Goal: Communication & Community: Participate in discussion

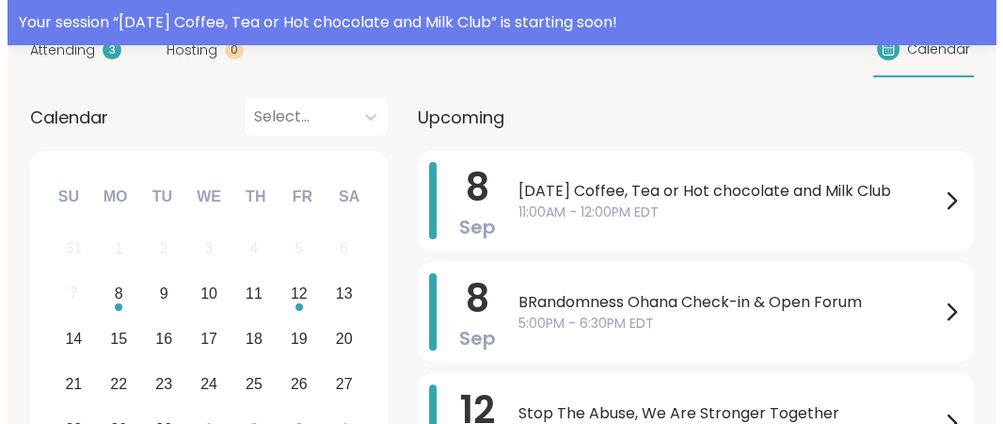
scroll to position [280, 0]
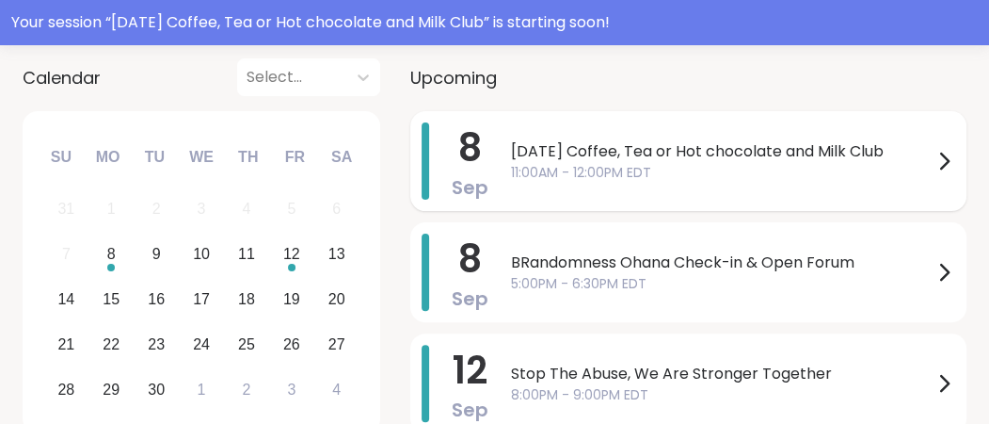
click at [718, 163] on span "[DATE] Coffee, Tea or Hot chocolate and Milk Club" at bounding box center [722, 151] width 422 height 23
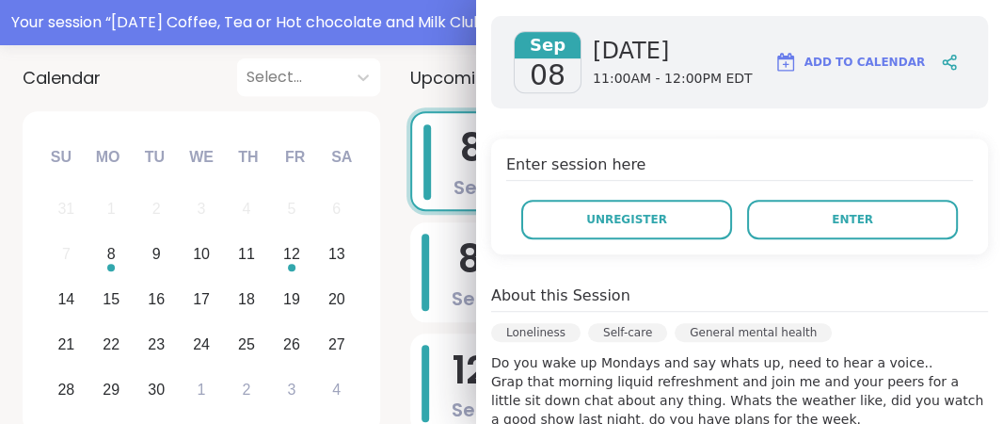
scroll to position [302, 0]
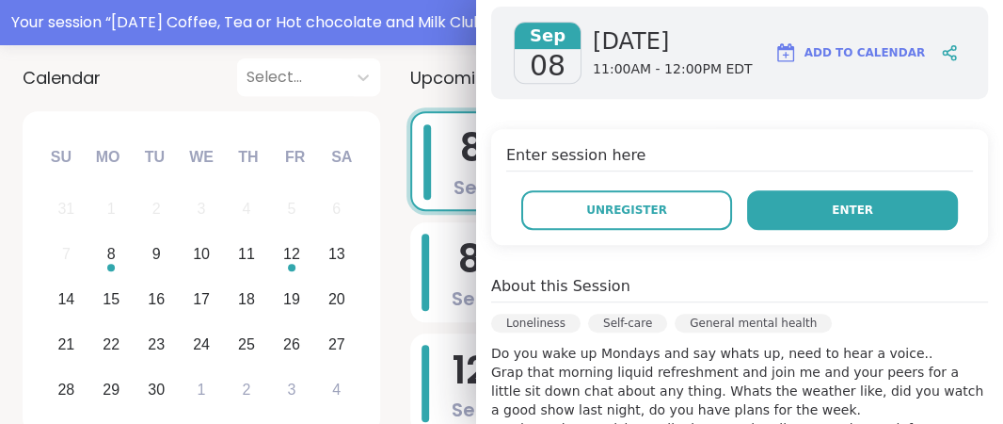
click at [796, 230] on button "Enter" at bounding box center [852, 210] width 211 height 40
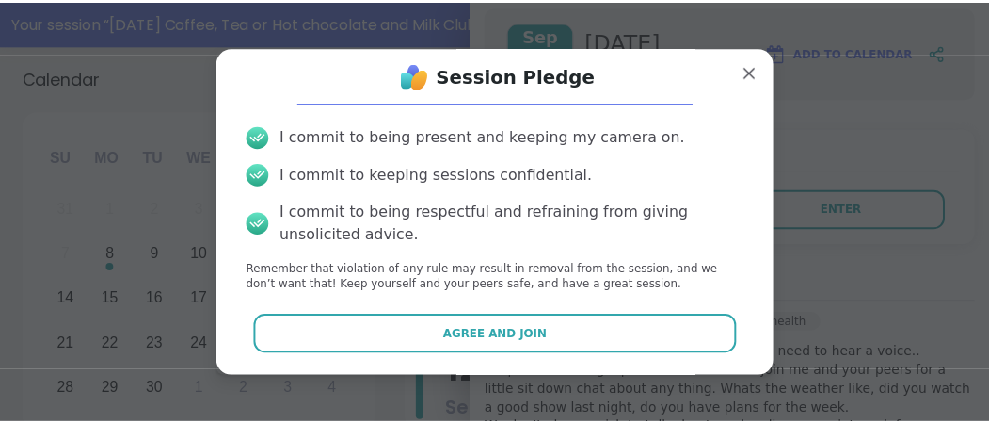
scroll to position [127, 0]
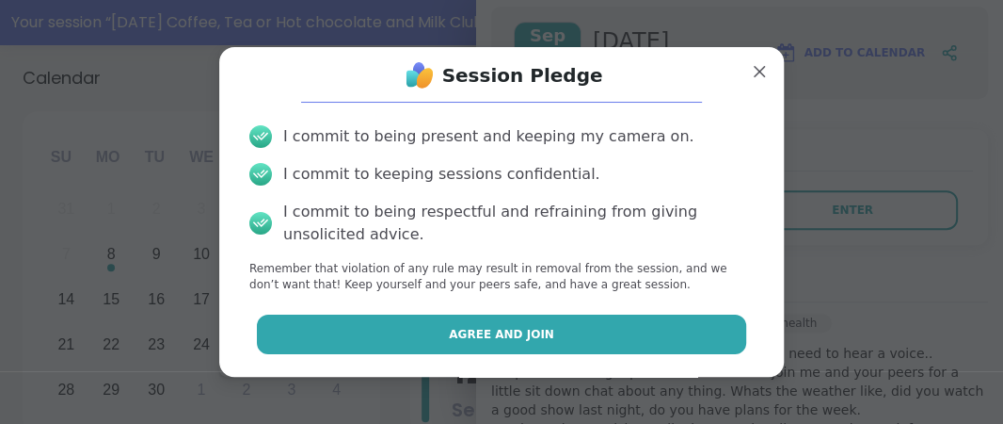
click at [541, 328] on span "Agree and Join" at bounding box center [501, 334] width 105 height 17
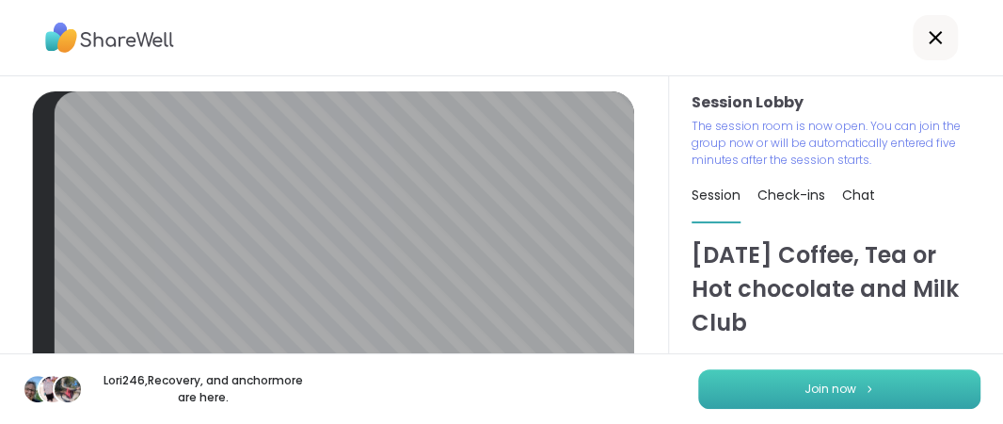
click at [813, 380] on span "Join now" at bounding box center [831, 388] width 52 height 17
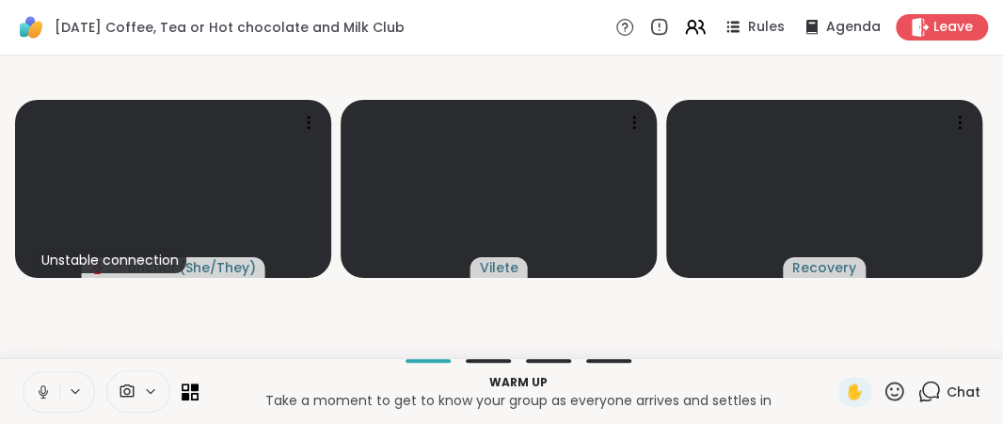
click at [45, 385] on icon at bounding box center [42, 389] width 5 height 8
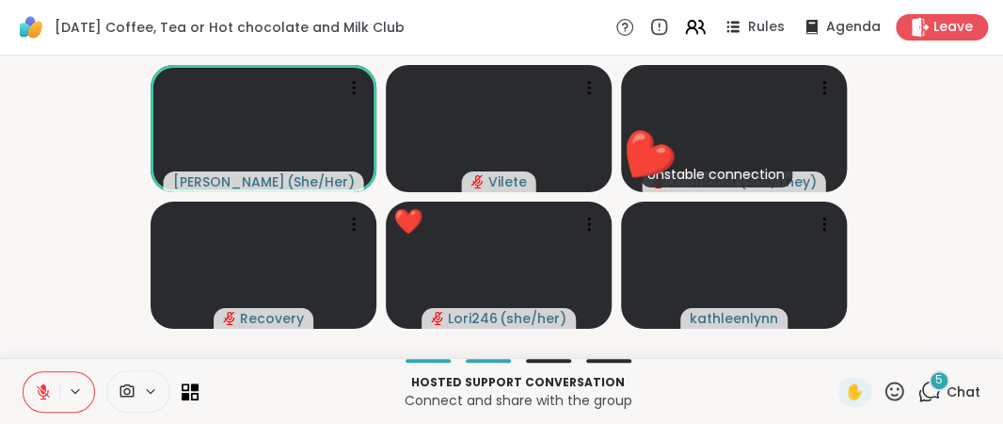
click at [48, 384] on icon at bounding box center [43, 391] width 17 height 17
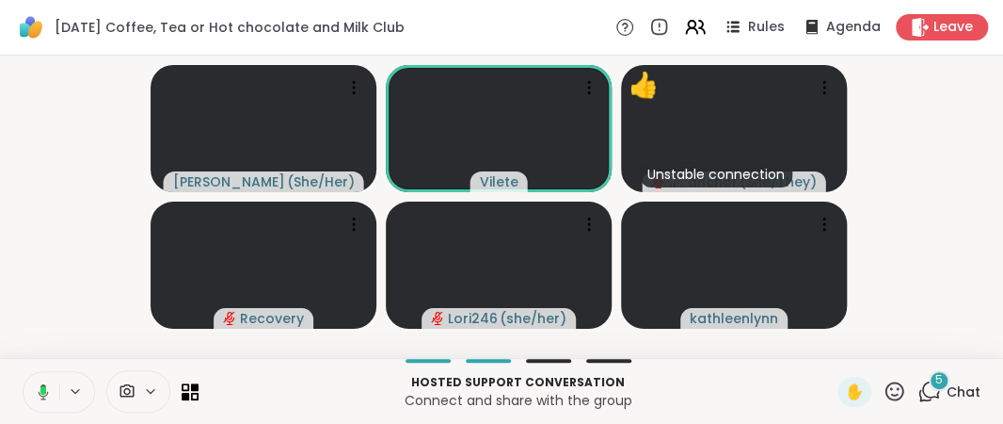
click at [46, 387] on rect at bounding box center [43, 390] width 6 height 8
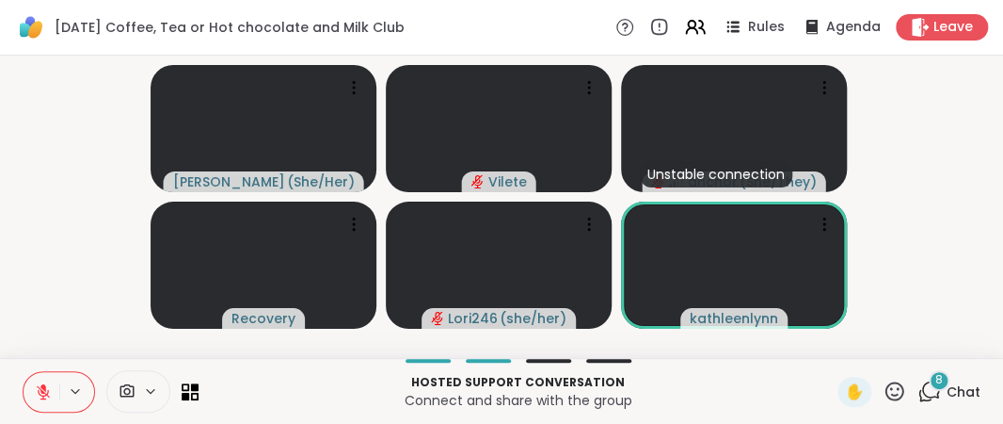
click at [46, 383] on icon at bounding box center [43, 387] width 6 height 8
click at [52, 383] on icon at bounding box center [43, 391] width 17 height 17
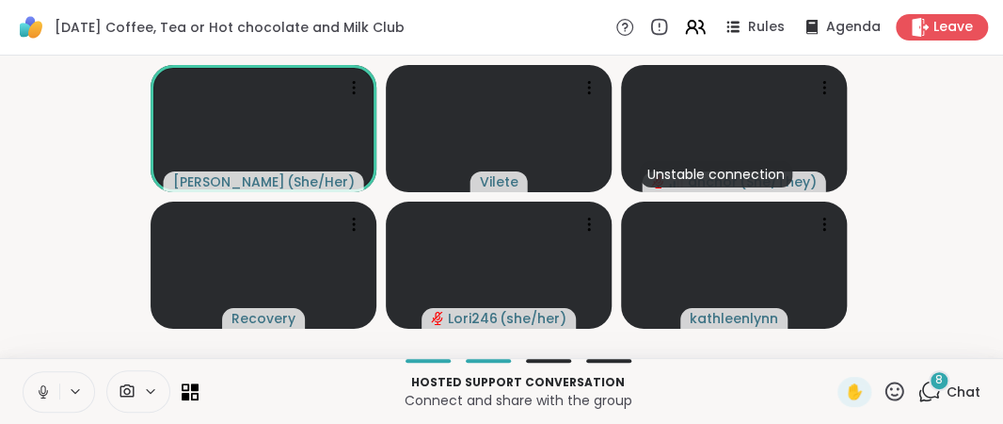
click at [45, 387] on icon at bounding box center [42, 389] width 5 height 8
click at [52, 383] on icon at bounding box center [43, 391] width 17 height 17
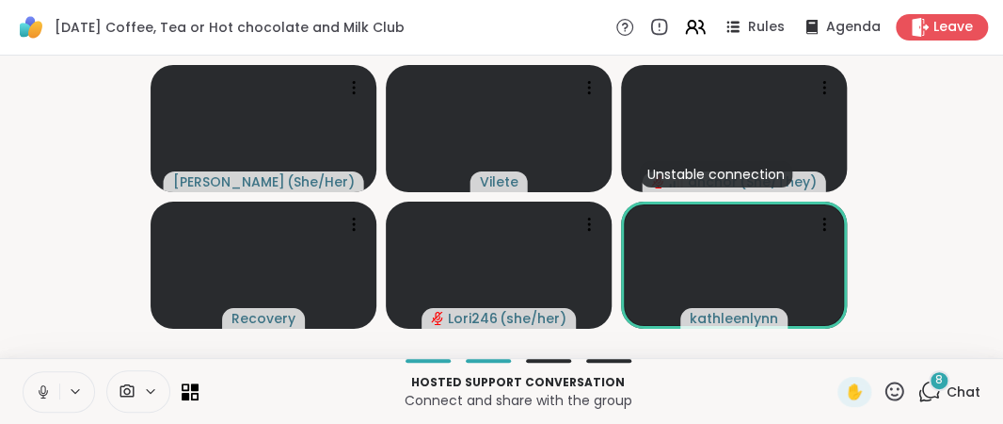
click at [52, 383] on icon at bounding box center [43, 391] width 17 height 17
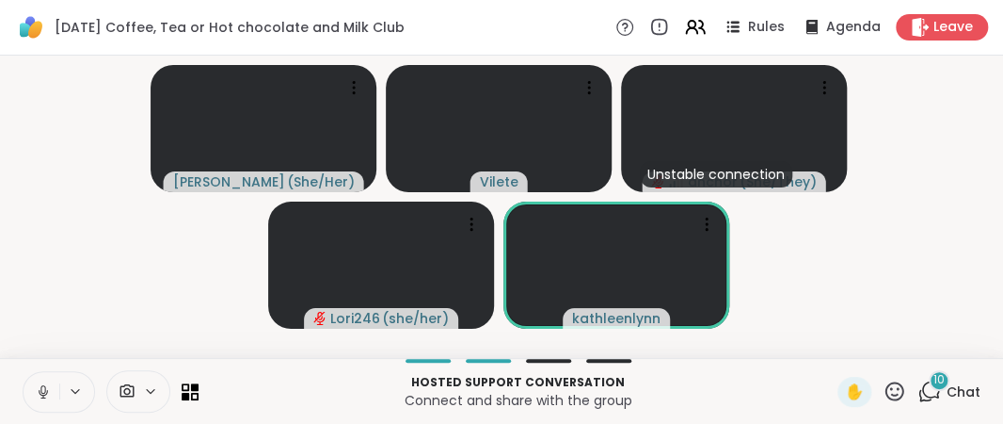
click at [45, 387] on icon at bounding box center [42, 389] width 5 height 8
click at [46, 383] on icon at bounding box center [43, 387] width 6 height 8
